Goal: Information Seeking & Learning: Learn about a topic

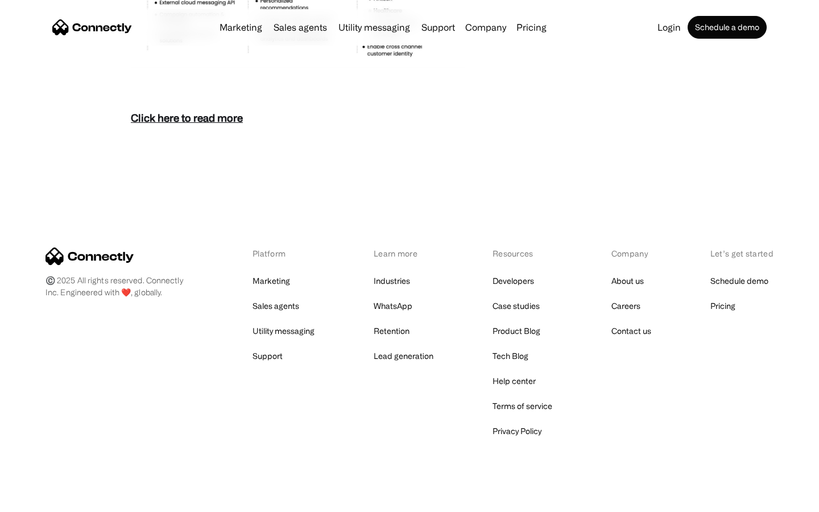
scroll to position [4931, 0]
